Goal: Transaction & Acquisition: Purchase product/service

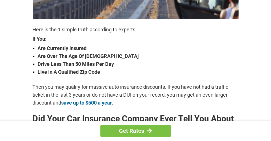
scroll to position [178, 0]
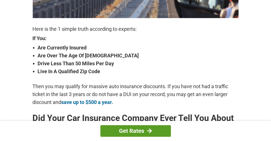
click at [141, 129] on link "Get Rates" at bounding box center [135, 131] width 70 height 12
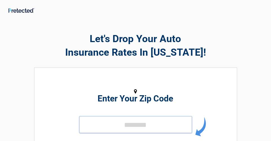
click at [114, 120] on input "tel" at bounding box center [135, 124] width 113 height 17
type input "*****"
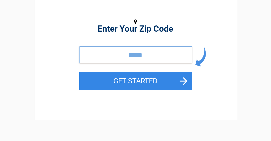
scroll to position [75, 0]
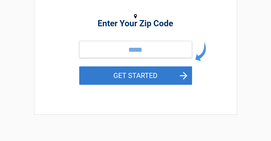
click at [146, 73] on button "GET STARTED" at bounding box center [135, 75] width 113 height 18
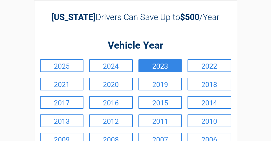
scroll to position [0, 0]
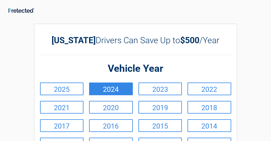
click at [110, 86] on link "2024" at bounding box center [111, 88] width 44 height 13
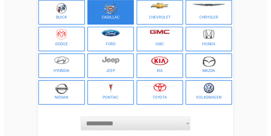
scroll to position [75, 0]
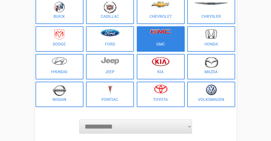
click at [159, 29] on figure at bounding box center [160, 35] width 41 height 13
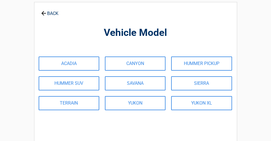
scroll to position [0, 0]
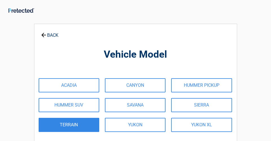
click at [70, 125] on link "TERRAIN" at bounding box center [69, 124] width 61 height 14
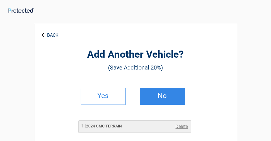
click at [164, 100] on link "No" at bounding box center [162, 96] width 45 height 17
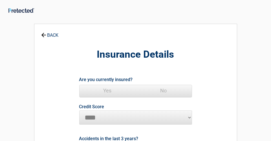
click at [105, 91] on span "Yes" at bounding box center [107, 90] width 56 height 11
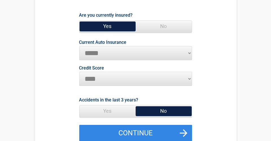
scroll to position [66, 0]
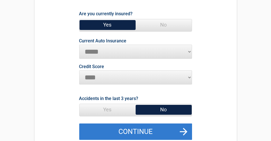
click at [150, 130] on button "Continue" at bounding box center [135, 131] width 113 height 16
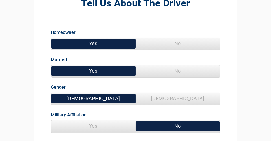
scroll to position [56, 0]
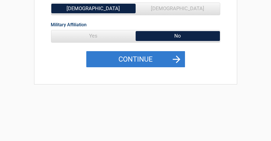
click at [138, 58] on button "Continue" at bounding box center [135, 59] width 99 height 16
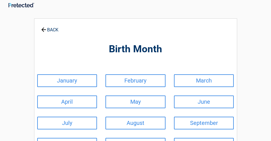
scroll to position [0, 0]
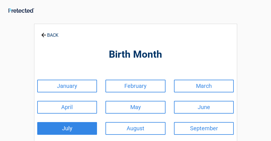
click at [63, 126] on link "July" at bounding box center [67, 128] width 60 height 13
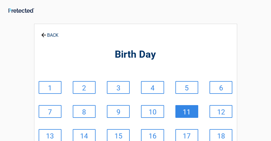
click at [192, 110] on link "11" at bounding box center [186, 111] width 23 height 13
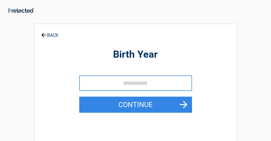
click at [124, 84] on input "tel" at bounding box center [135, 82] width 113 height 15
type input "****"
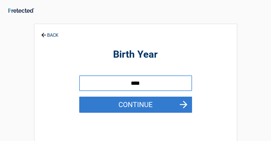
click at [132, 106] on button "Continue" at bounding box center [135, 104] width 113 height 16
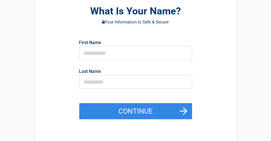
scroll to position [56, 0]
